Goal: Transaction & Acquisition: Purchase product/service

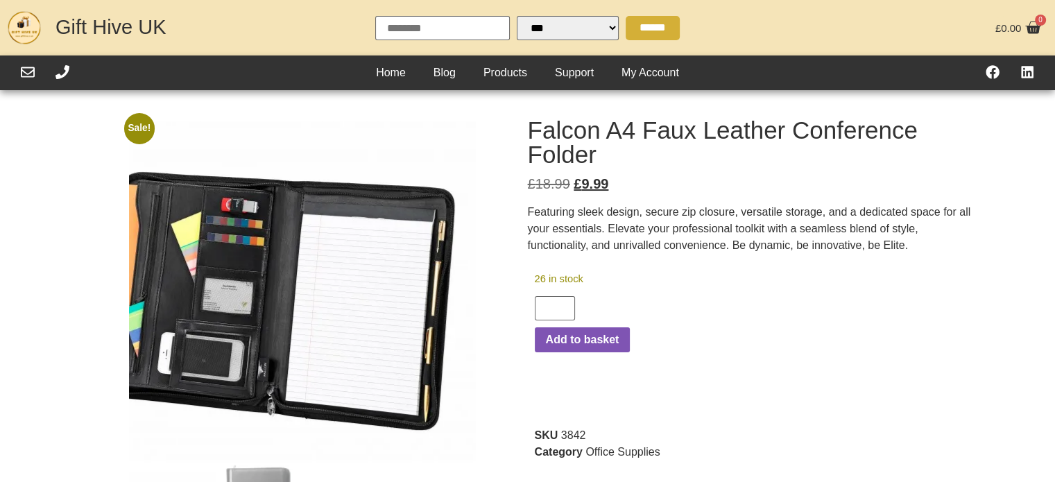
drag, startPoint x: 429, startPoint y: 291, endPoint x: 148, endPoint y: 299, distance: 281.1
click at [148, 299] on img at bounding box center [297, 291] width 416 height 416
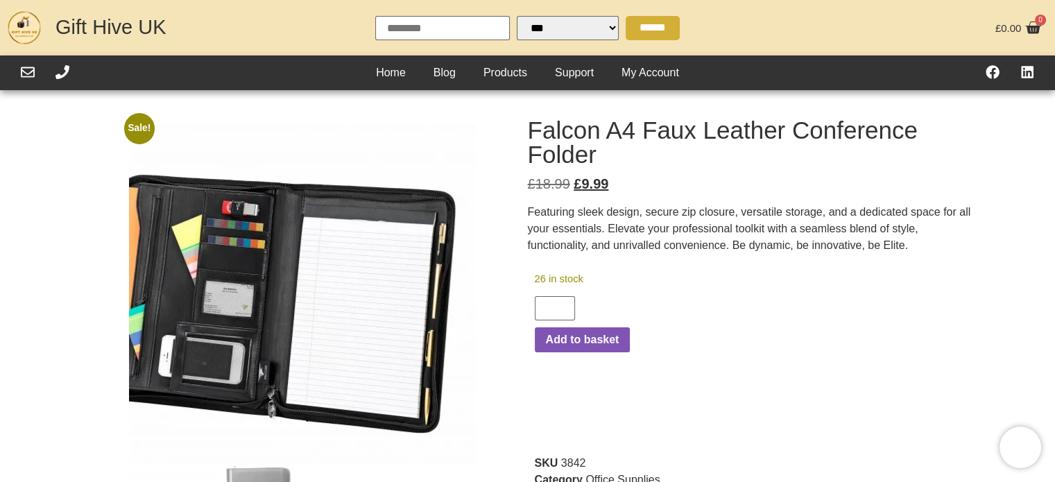
drag, startPoint x: 125, startPoint y: 280, endPoint x: 364, endPoint y: 282, distance: 238.7
click at [361, 282] on div "Sale! 🔍" at bounding box center [302, 346] width 451 height 470
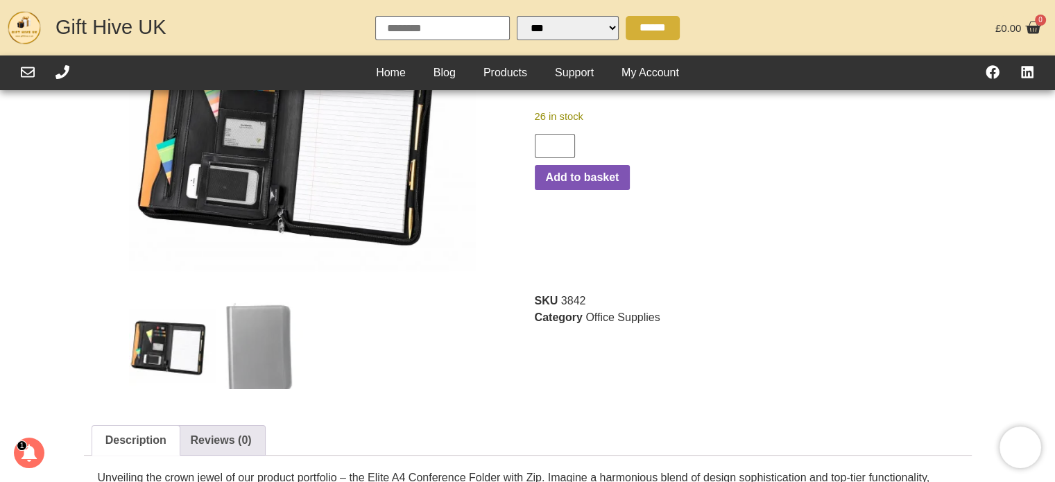
scroll to position [139, 0]
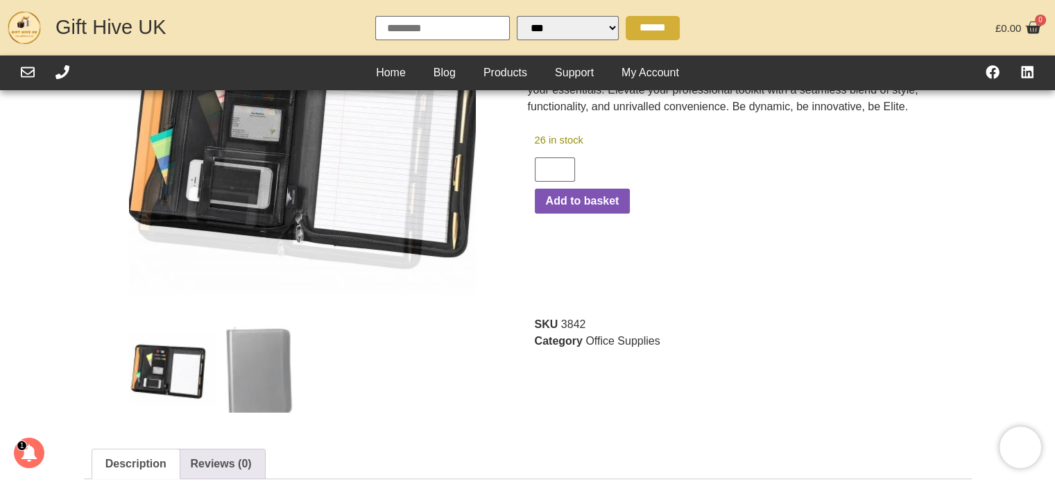
click at [183, 332] on img at bounding box center [172, 369] width 87 height 87
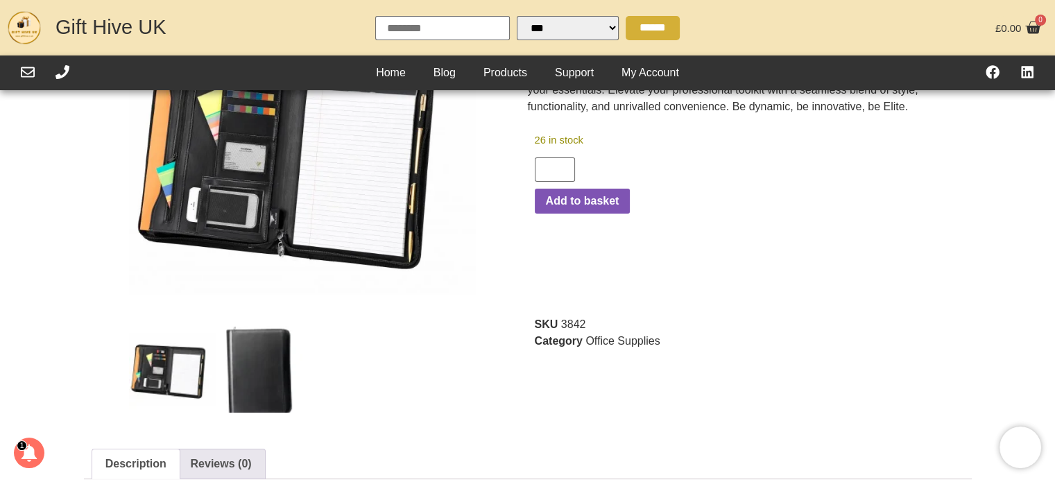
click at [244, 338] on img at bounding box center [259, 369] width 87 height 87
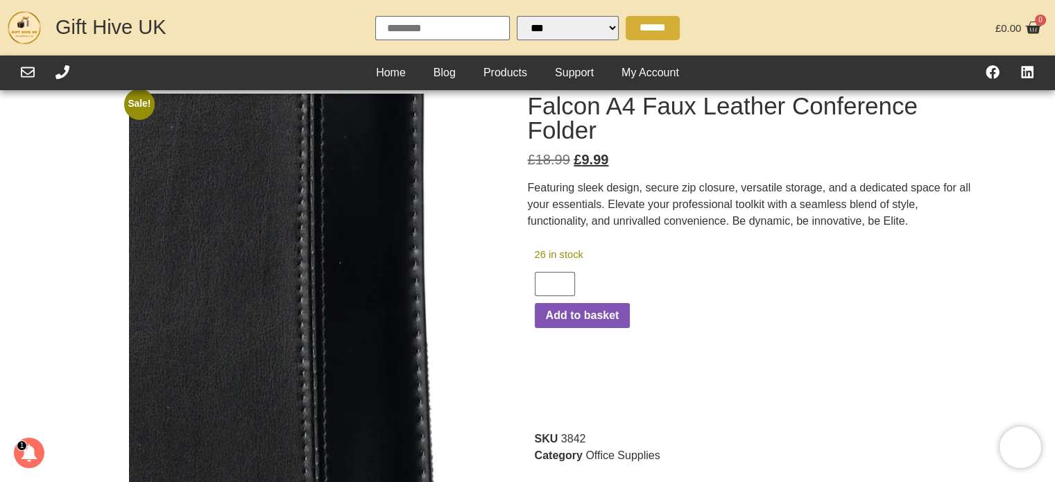
scroll to position [0, 0]
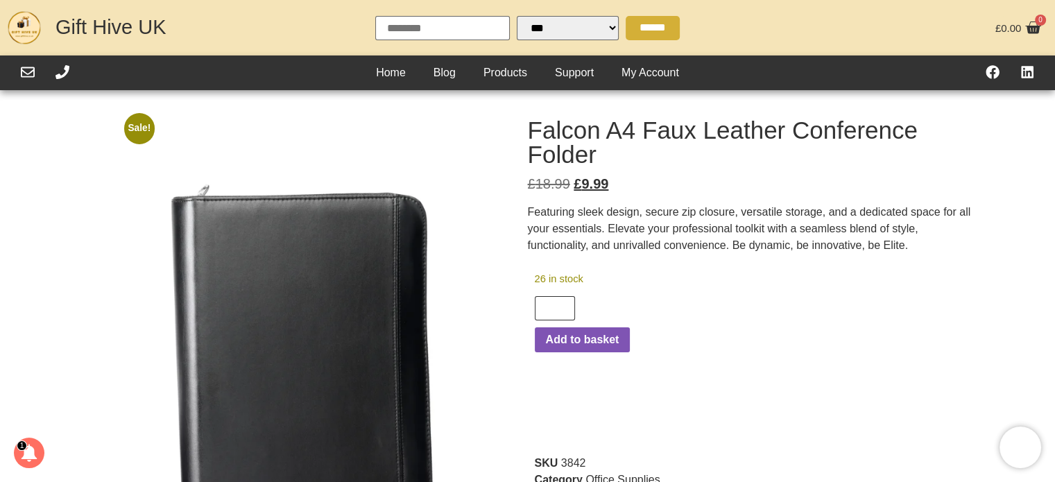
type input "*"
click at [555, 307] on input "*" at bounding box center [555, 308] width 40 height 24
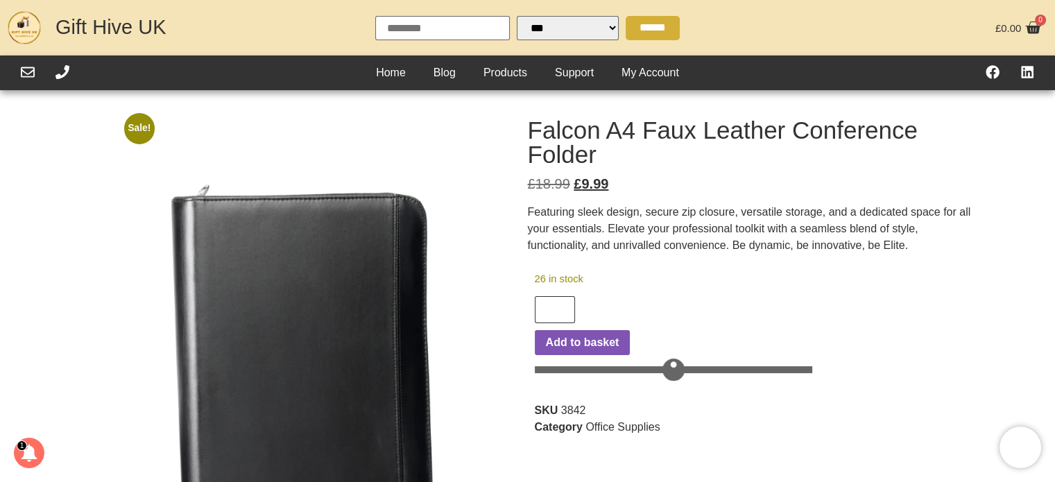
scroll to position [0, 6]
type input "*"
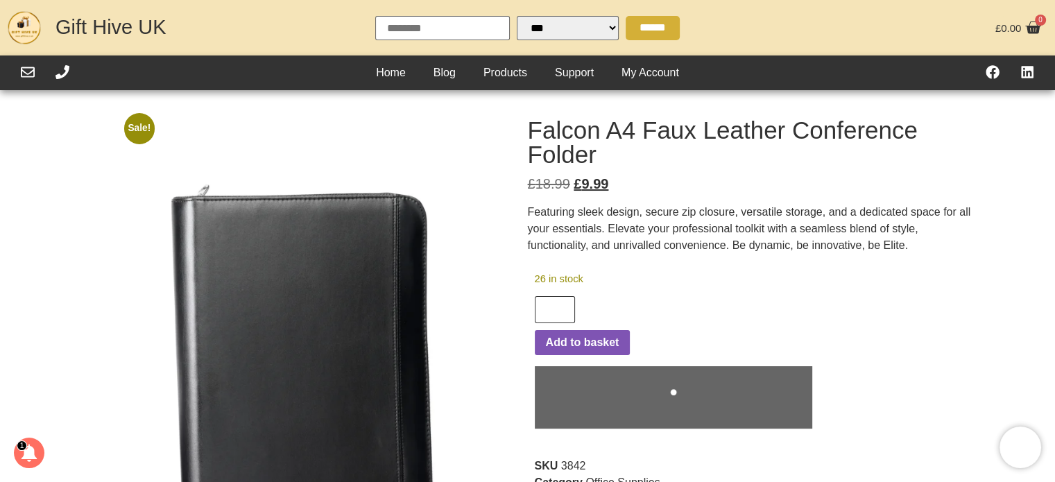
type input "*"
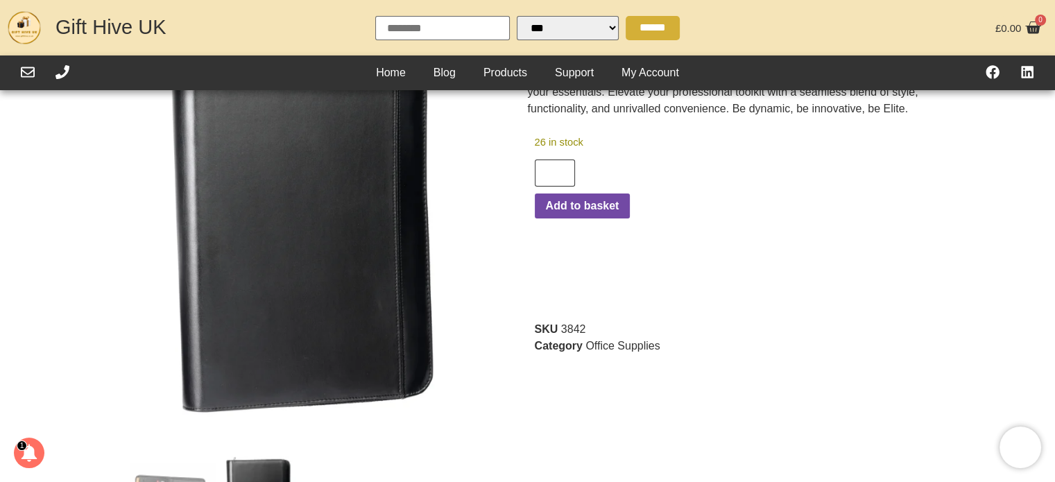
scroll to position [0, 0]
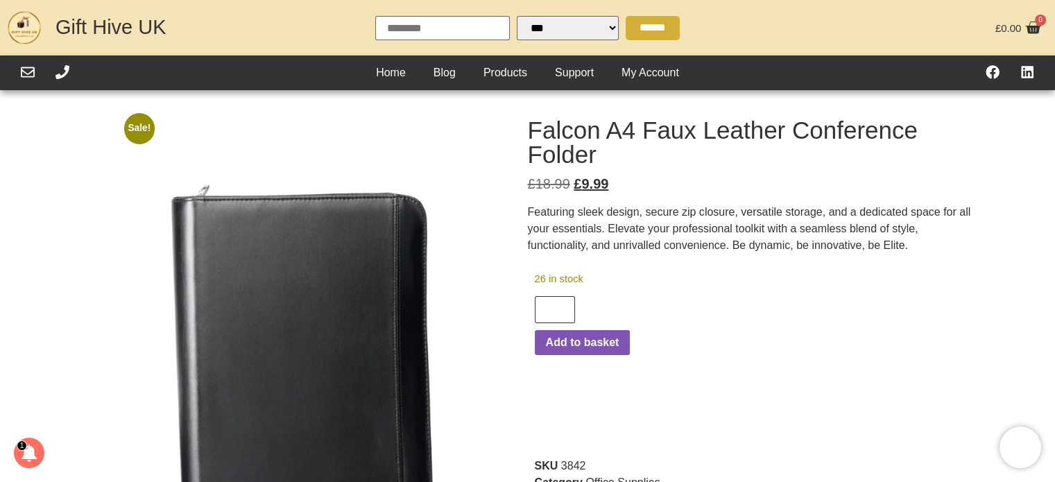
click at [560, 306] on input "*" at bounding box center [555, 309] width 40 height 27
click at [560, 306] on input "**" at bounding box center [555, 309] width 40 height 27
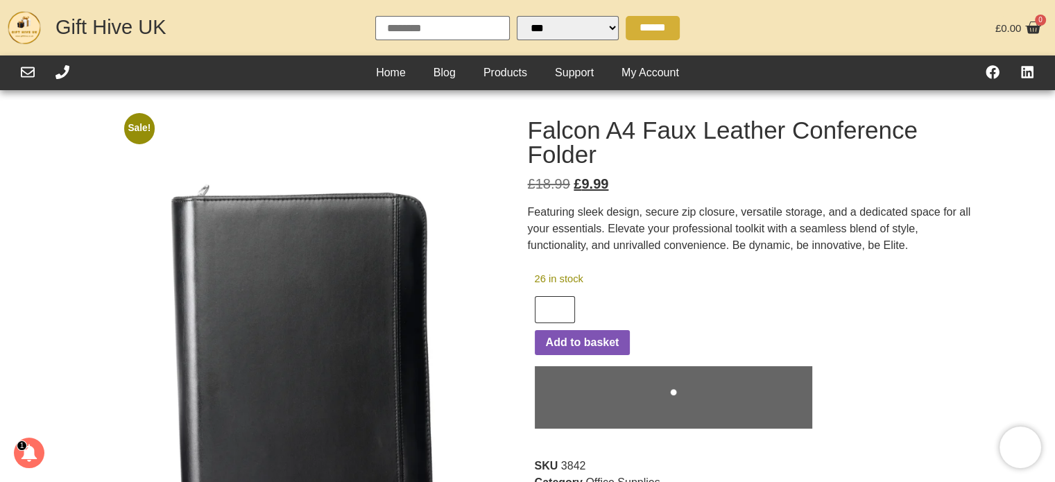
type input "**"
click at [560, 306] on input "**" at bounding box center [555, 309] width 40 height 27
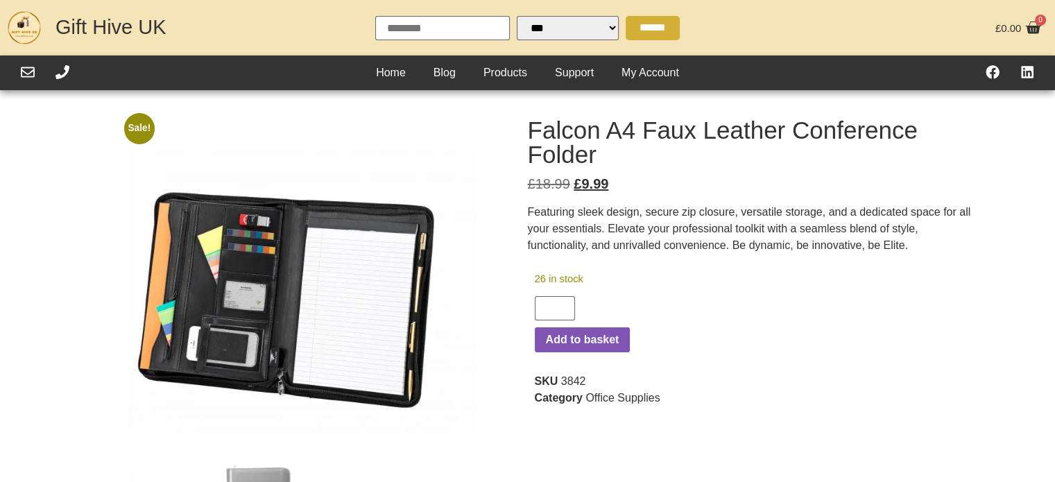
select select "Language Translate Widget"
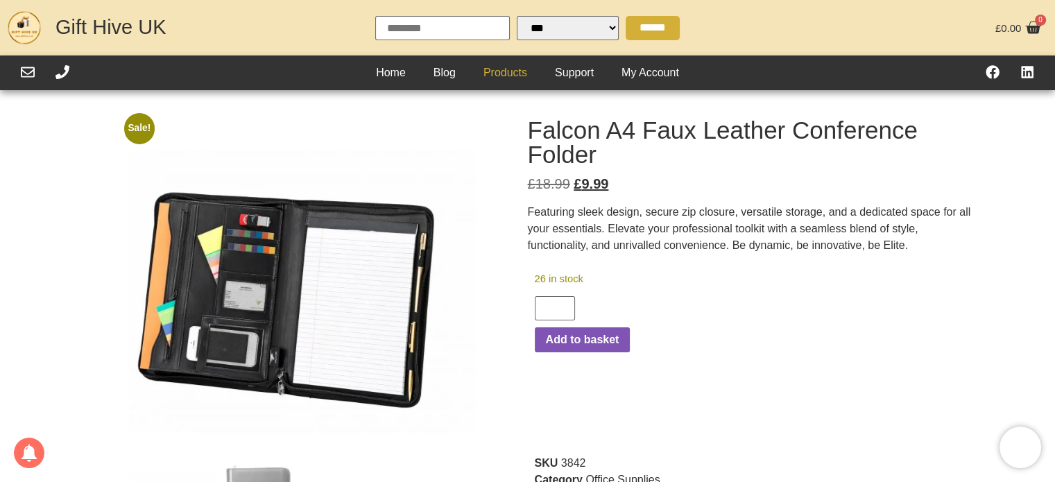
click at [503, 69] on link "Products" at bounding box center [505, 72] width 71 height 21
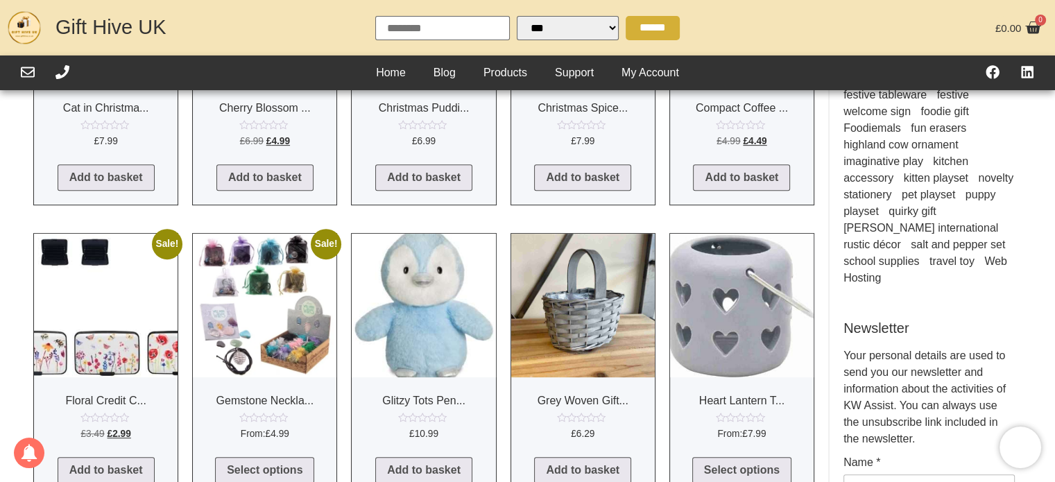
scroll to position [555, 0]
